Goal: Navigation & Orientation: Find specific page/section

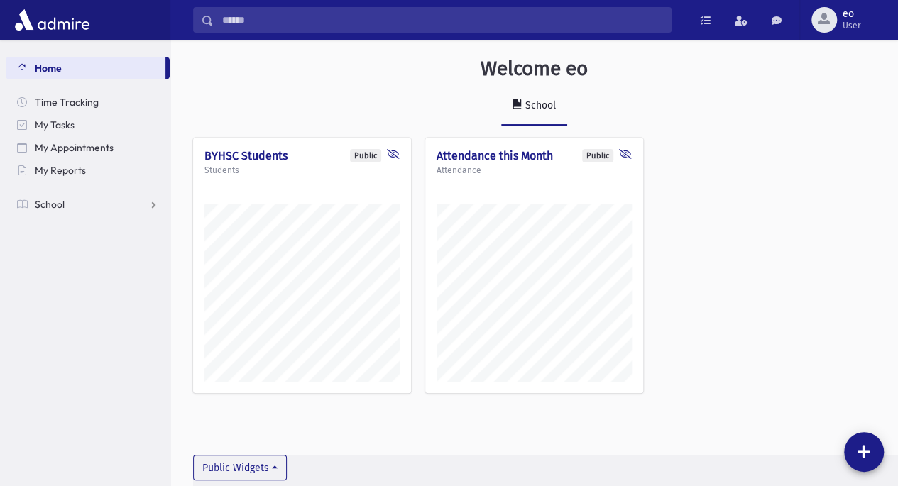
scroll to position [478, 727]
click at [78, 207] on link "School" at bounding box center [88, 204] width 164 height 23
click at [78, 221] on span "Students" at bounding box center [62, 227] width 39 height 13
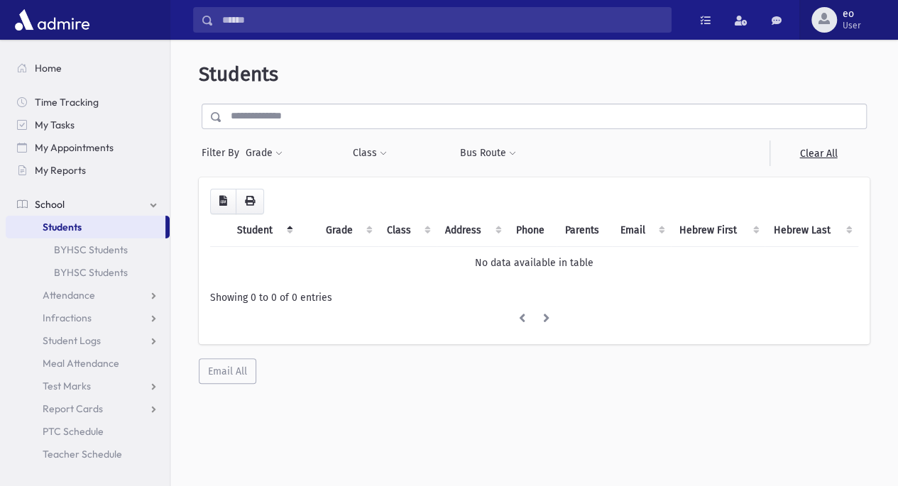
click at [861, 15] on span "eo User" at bounding box center [857, 20] width 41 height 23
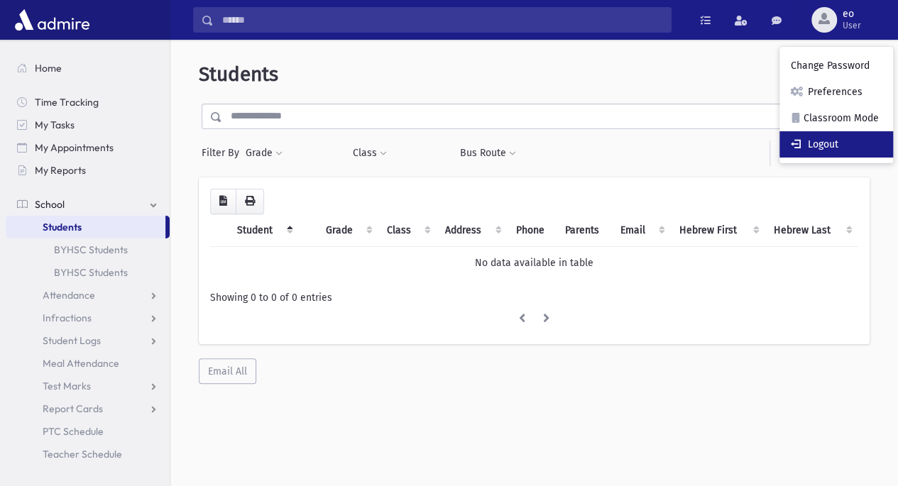
click at [808, 145] on link "Logout" at bounding box center [836, 144] width 114 height 26
